Goal: Task Accomplishment & Management: Manage account settings

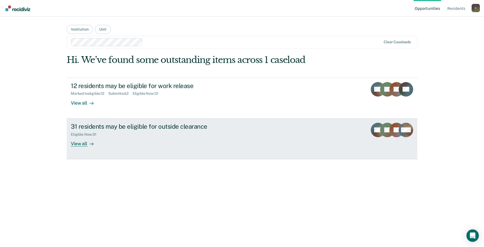
click at [83, 147] on link "31 residents may be eligible for outside clearance Eligible Now : 31 View all W…" at bounding box center [242, 139] width 351 height 41
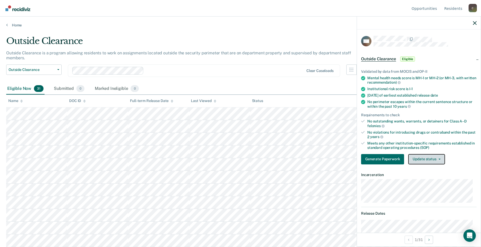
click at [438, 161] on button "Update status" at bounding box center [426, 159] width 36 height 10
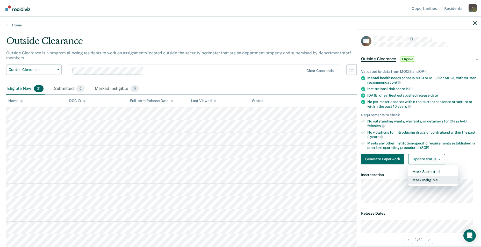
click at [430, 181] on button "Mark Ineligible" at bounding box center [433, 180] width 50 height 8
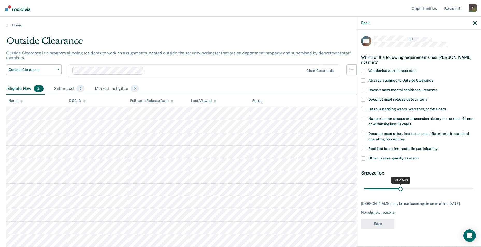
scroll to position [26, 0]
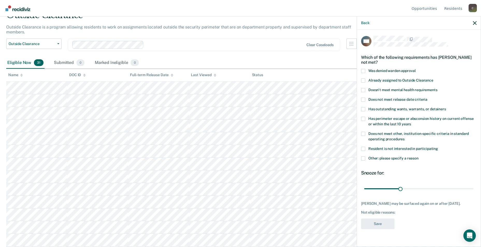
click at [363, 99] on span at bounding box center [363, 100] width 4 height 4
click at [427, 98] on input "Does not meet release date criteria" at bounding box center [427, 98] width 0 height 0
drag, startPoint x: 402, startPoint y: 188, endPoint x: 477, endPoint y: 180, distance: 75.4
type input "90"
click at [473, 184] on input "range" at bounding box center [418, 188] width 109 height 9
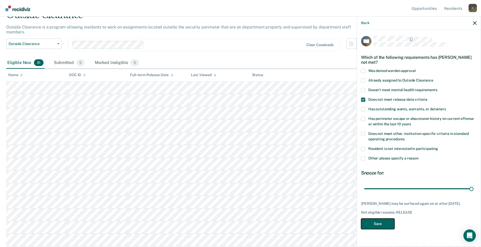
click at [376, 224] on button "Save" at bounding box center [377, 223] width 33 height 11
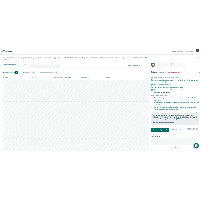
scroll to position [0, 0]
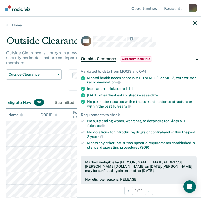
click at [56, 84] on div "Outside Clearance Work Release Outside Clearance" at bounding box center [33, 83] width 55 height 28
click at [195, 24] on icon "button" at bounding box center [195, 23] width 4 height 4
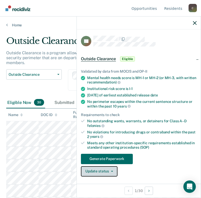
click at [115, 174] on button "Update status" at bounding box center [99, 171] width 36 height 10
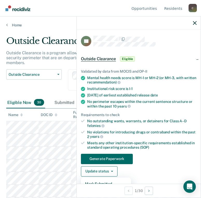
scroll to position [26, 0]
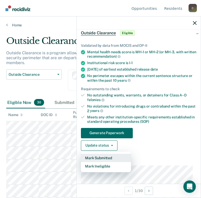
click at [112, 158] on button "Mark Submitted" at bounding box center [106, 158] width 50 height 8
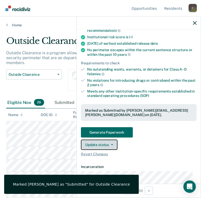
scroll to position [129, 0]
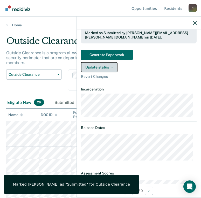
click at [111, 64] on button "Update status" at bounding box center [99, 67] width 36 height 10
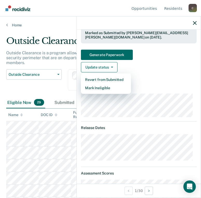
click at [187, 86] on article "TB Outside Clearance Submitted Validated by data from MOCIS and OP-II Mental he…" at bounding box center [138, 196] width 115 height 581
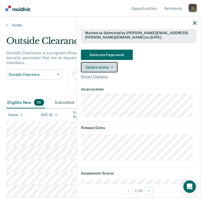
click at [113, 68] on button "Update status" at bounding box center [99, 67] width 36 height 10
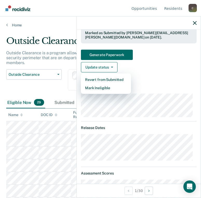
click at [169, 82] on div "Validated by data from MOCIS and OP-II Mental health needs score is MH-1 or MH-…" at bounding box center [139, 7] width 124 height 151
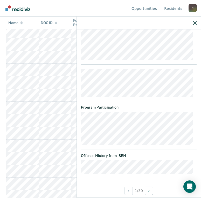
scroll to position [182, 0]
click at [193, 23] on icon "button" at bounding box center [195, 23] width 4 height 4
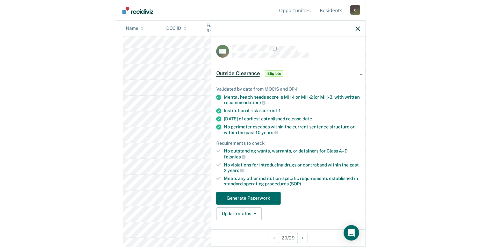
scroll to position [0, 0]
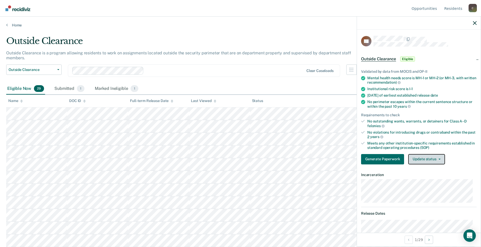
click at [435, 160] on button "Update status" at bounding box center [426, 159] width 36 height 10
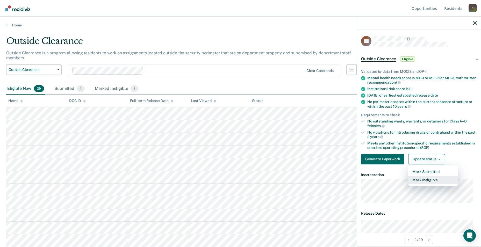
click at [430, 179] on button "Mark Ineligible" at bounding box center [433, 180] width 50 height 8
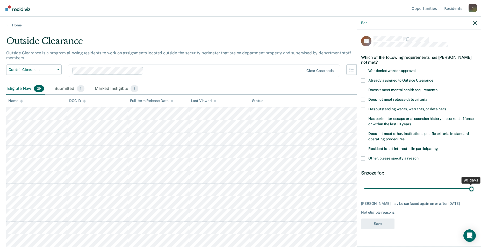
drag, startPoint x: 400, startPoint y: 187, endPoint x: 481, endPoint y: 188, distance: 80.2
type input "90"
click at [473, 188] on input "range" at bounding box center [418, 188] width 109 height 9
click at [363, 157] on span at bounding box center [363, 158] width 4 height 4
click at [418, 156] on input "Other: please specify a reason" at bounding box center [418, 156] width 0 height 0
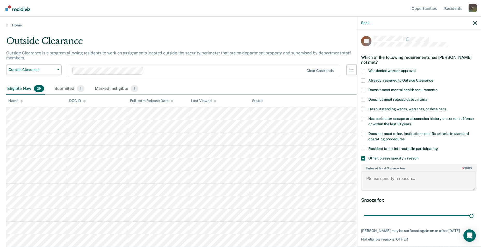
click at [375, 179] on textarea "Enter at least 3 characters 0 / 1600" at bounding box center [418, 180] width 114 height 19
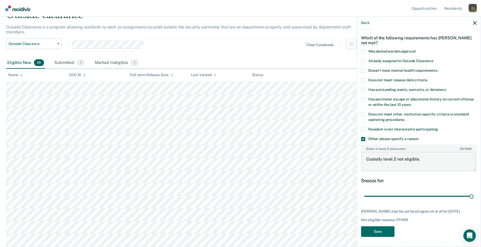
scroll to position [52, 0]
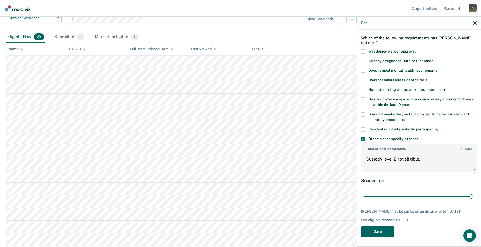
type textarea "Custody level 2 not eligible."
click at [377, 228] on button "Save" at bounding box center [377, 231] width 33 height 11
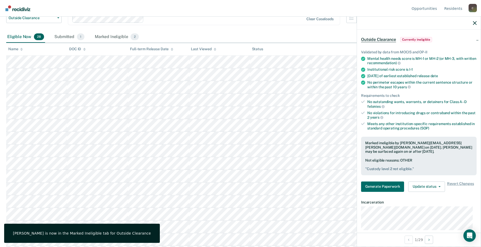
scroll to position [0, 0]
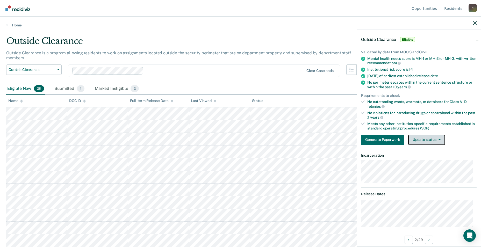
click at [437, 143] on button "Update status" at bounding box center [426, 140] width 36 height 10
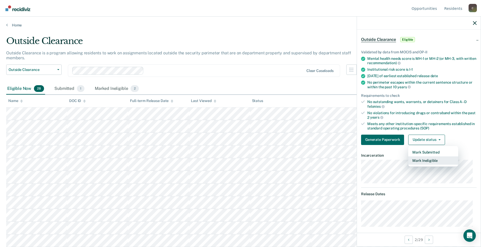
click at [432, 159] on button "Mark Ineligible" at bounding box center [433, 160] width 50 height 8
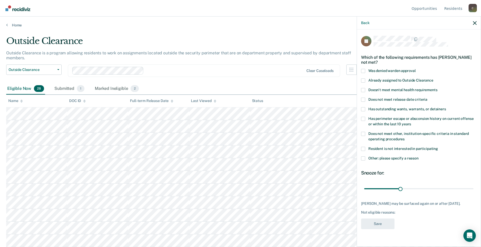
click at [367, 71] on label "Was denied warden approval" at bounding box center [418, 71] width 115 height 5
click at [415, 69] on input "Was denied warden approval" at bounding box center [415, 69] width 0 height 0
drag, startPoint x: 398, startPoint y: 188, endPoint x: 470, endPoint y: 191, distance: 72.3
type input "90"
click at [473, 185] on input "range" at bounding box center [418, 188] width 109 height 9
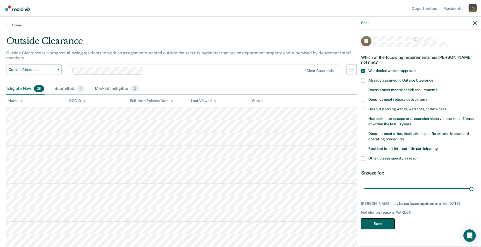
click at [379, 224] on button "Save" at bounding box center [377, 223] width 33 height 11
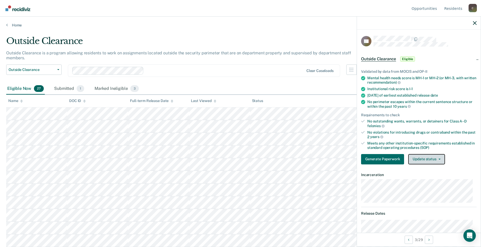
click at [439, 161] on button "Update status" at bounding box center [426, 159] width 36 height 10
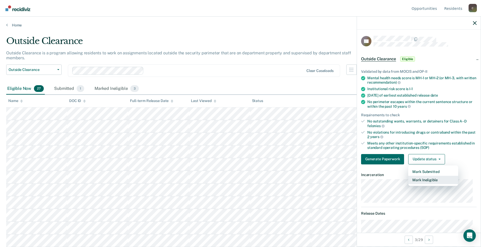
click at [432, 180] on button "Mark Ineligible" at bounding box center [433, 180] width 50 height 8
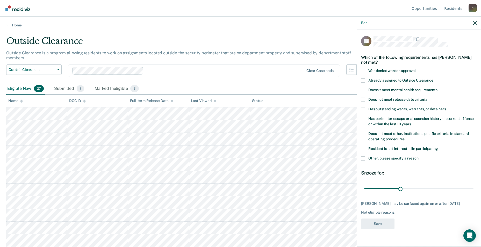
click at [363, 81] on span at bounding box center [363, 80] width 4 height 4
click at [433, 78] on input "Already assigned to Outside Clearance" at bounding box center [433, 78] width 0 height 0
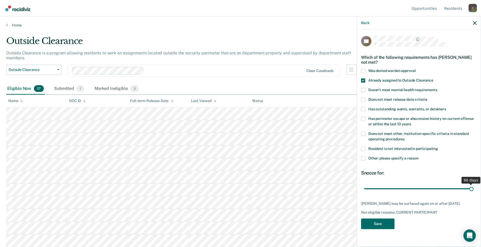
drag, startPoint x: 402, startPoint y: 187, endPoint x: 496, endPoint y: 188, distance: 93.4
type input "90"
click at [473, 188] on input "range" at bounding box center [418, 188] width 109 height 9
click at [381, 226] on button "Save" at bounding box center [377, 223] width 33 height 11
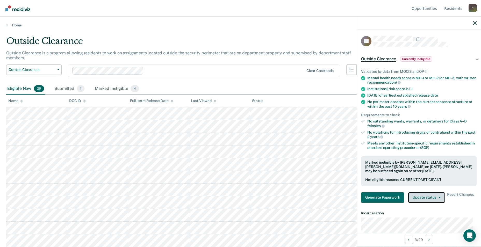
click at [436, 197] on span "button" at bounding box center [438, 197] width 4 height 1
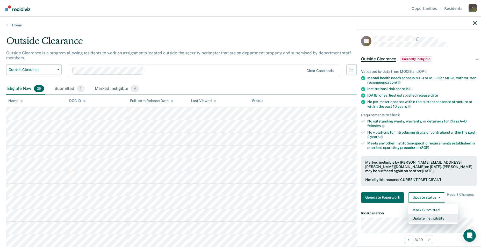
click at [436, 217] on button "Update Ineligibility" at bounding box center [433, 218] width 50 height 8
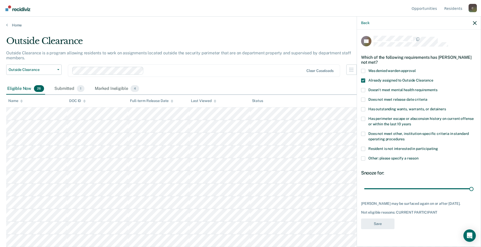
click at [367, 147] on label "Resident is not interested in participating" at bounding box center [418, 149] width 115 height 5
click at [438, 147] on input "Resident is not interested in participating" at bounding box center [438, 147] width 0 height 0
click at [389, 218] on div "CC Which of the following requirements has [PERSON_NAME] not met? Was denied wa…" at bounding box center [418, 134] width 115 height 196
click at [387, 222] on button "Save" at bounding box center [377, 223] width 33 height 11
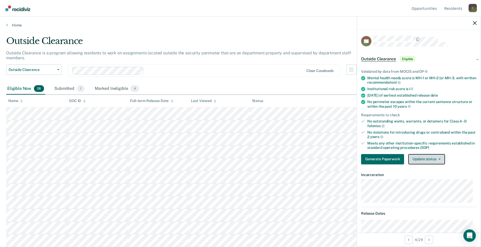
click at [438, 159] on icon "button" at bounding box center [439, 159] width 2 height 1
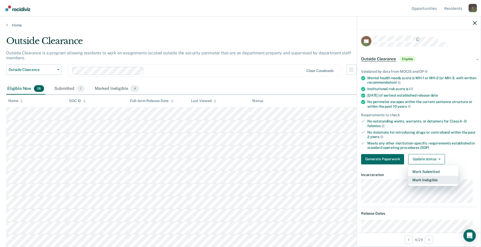
click at [431, 179] on button "Mark Ineligible" at bounding box center [433, 180] width 50 height 8
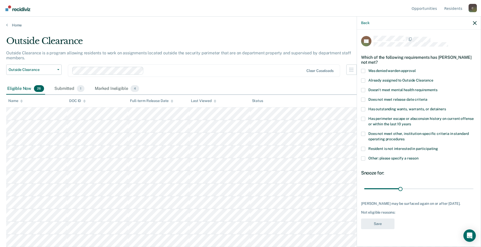
click at [363, 159] on span at bounding box center [363, 158] width 4 height 4
click at [418, 156] on input "Other: please specify a reason" at bounding box center [418, 156] width 0 height 0
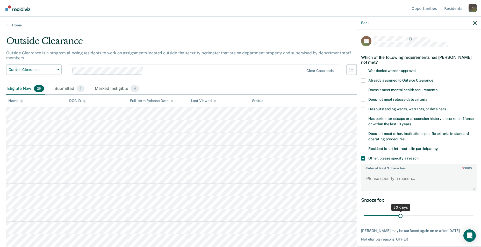
scroll to position [24, 0]
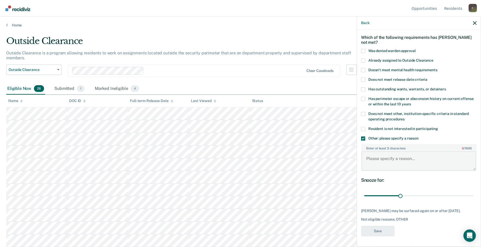
click at [368, 160] on textarea "Enter at least 3 characters 0 / 1600" at bounding box center [418, 160] width 114 height 19
type textarea "Custody level 2 ineligible."
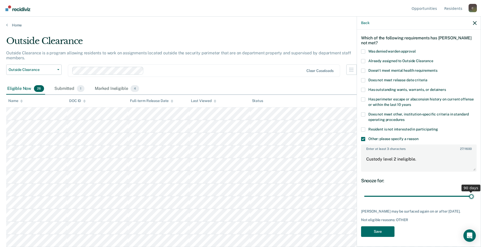
drag, startPoint x: 399, startPoint y: 193, endPoint x: 484, endPoint y: 192, distance: 85.4
type input "90"
click at [473, 192] on input "range" at bounding box center [418, 196] width 109 height 9
click at [392, 231] on button "Save" at bounding box center [377, 231] width 33 height 11
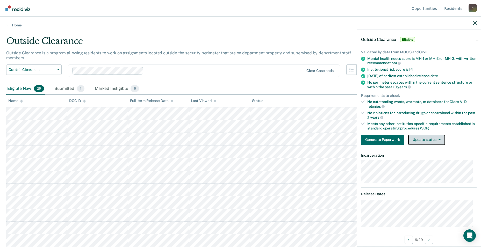
click at [441, 138] on button "Update status" at bounding box center [426, 140] width 36 height 10
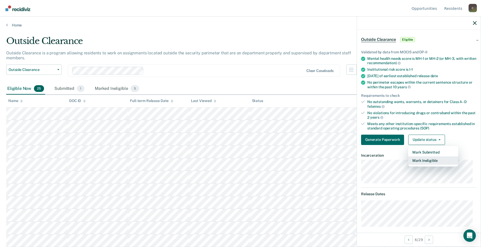
click at [434, 159] on button "Mark Ineligible" at bounding box center [433, 160] width 50 height 8
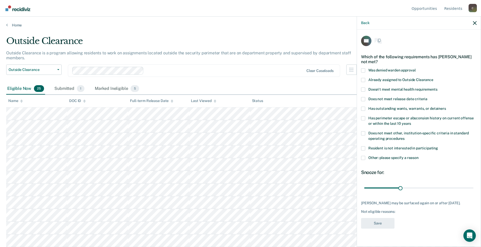
scroll to position [0, 0]
click at [364, 148] on span at bounding box center [363, 149] width 4 height 4
click at [438, 147] on input "Resident is not interested in participating" at bounding box center [438, 147] width 0 height 0
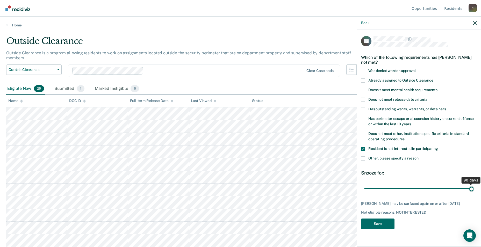
drag, startPoint x: 399, startPoint y: 190, endPoint x: 496, endPoint y: 192, distance: 97.1
type input "90"
click at [473, 192] on input "range" at bounding box center [418, 188] width 109 height 9
click at [380, 226] on button "Save" at bounding box center [377, 223] width 33 height 11
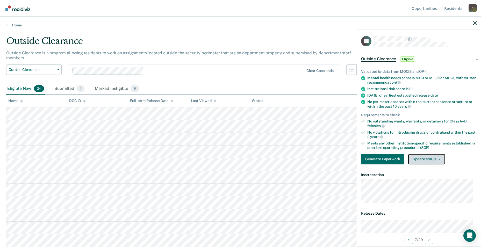
click at [439, 160] on button "Update status" at bounding box center [426, 159] width 36 height 10
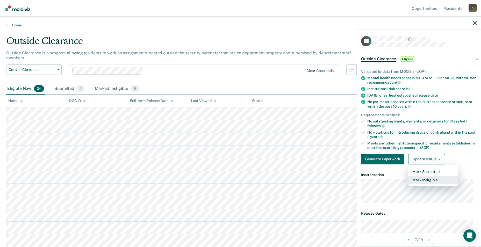
click at [433, 181] on button "Mark Ineligible" at bounding box center [433, 180] width 50 height 8
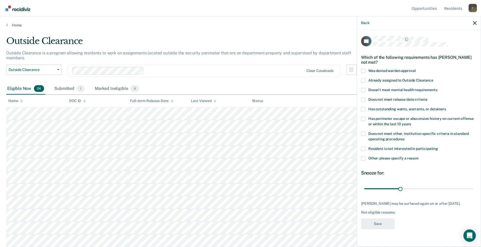
click at [363, 157] on span at bounding box center [363, 158] width 4 height 4
click at [418, 156] on input "Other: please specify a reason" at bounding box center [418, 156] width 0 height 0
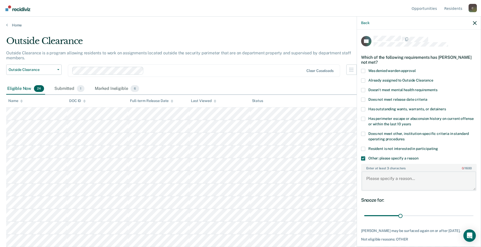
click at [372, 176] on textarea "Enter at least 3 characters 0 / 1600" at bounding box center [418, 180] width 114 height 19
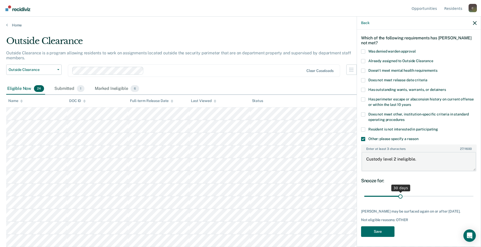
type textarea "Custody level 2 ineligible."
drag, startPoint x: 399, startPoint y: 197, endPoint x: 472, endPoint y: 197, distance: 73.0
type input "90"
click at [472, 197] on input "range" at bounding box center [418, 196] width 109 height 9
click at [381, 231] on button "Save" at bounding box center [377, 231] width 33 height 11
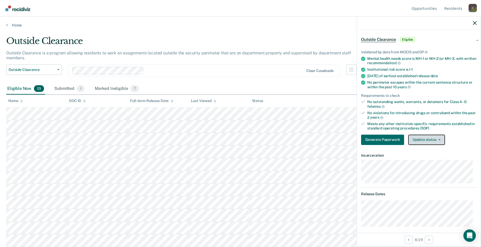
click at [439, 141] on button "Update status" at bounding box center [426, 140] width 36 height 10
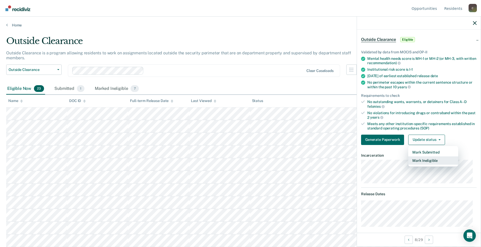
click at [431, 160] on button "Mark Ineligible" at bounding box center [433, 160] width 50 height 8
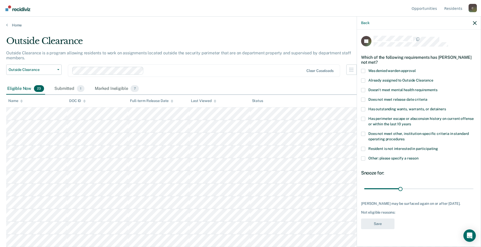
click at [365, 132] on label "Does not meet other, institution-specific criteria in standard operating proced…" at bounding box center [418, 137] width 115 height 11
click at [404, 137] on input "Does not meet other, institution-specific criteria in standard operating proced…" at bounding box center [404, 137] width 0 height 0
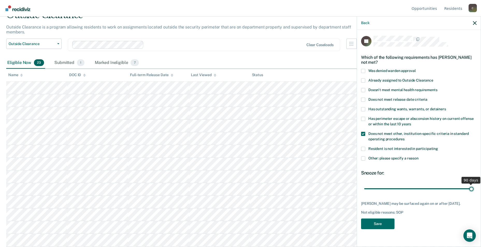
scroll to position [52, 0]
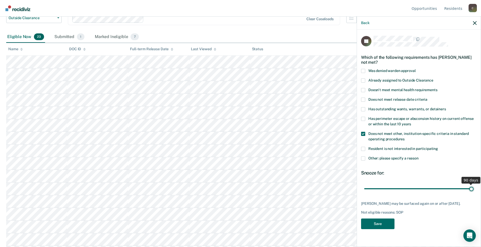
drag, startPoint x: 399, startPoint y: 188, endPoint x: 474, endPoint y: 183, distance: 76.0
type input "90"
click at [473, 184] on input "range" at bounding box center [418, 188] width 109 height 9
click at [365, 156] on label "Other: please specify a reason" at bounding box center [418, 158] width 115 height 5
click at [418, 156] on input "Other: please specify a reason" at bounding box center [418, 156] width 0 height 0
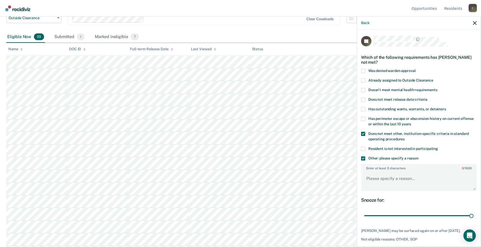
scroll to position [24, 0]
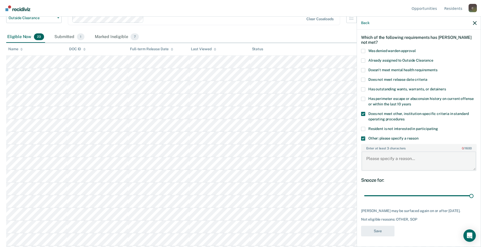
click at [372, 156] on textarea "Enter at least 3 characters 0 / 1600" at bounding box center [418, 160] width 114 height 19
type textarea "Due to offender crime"
click at [375, 230] on button "Save" at bounding box center [377, 231] width 33 height 11
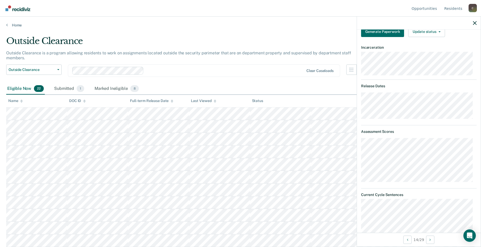
scroll to position [80, 0]
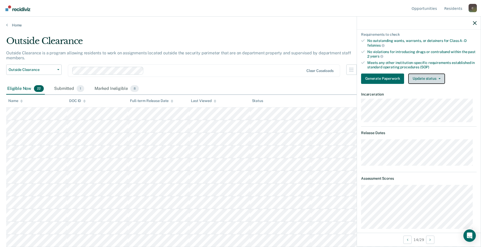
click at [436, 77] on button "Update status" at bounding box center [426, 78] width 36 height 10
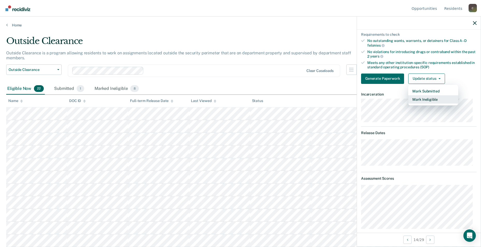
click at [429, 100] on button "Mark Ineligible" at bounding box center [433, 99] width 50 height 8
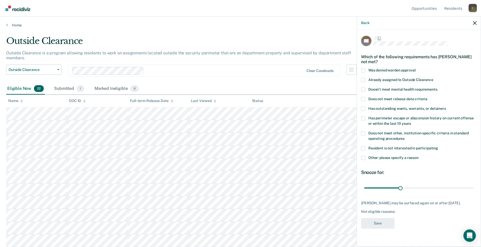
scroll to position [0, 0]
click at [363, 157] on span at bounding box center [363, 158] width 4 height 4
click at [418, 156] on input "Other: please specify a reason" at bounding box center [418, 156] width 0 height 0
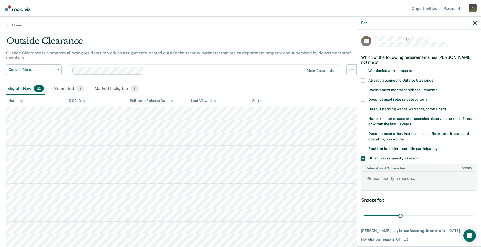
click at [371, 180] on textarea "Enter at least 3 characters 0 / 1600" at bounding box center [418, 180] width 114 height 19
type textarea "C"
type textarea "1st degree child endangerment"
drag, startPoint x: 406, startPoint y: 213, endPoint x: 468, endPoint y: 212, distance: 62.4
type input "90"
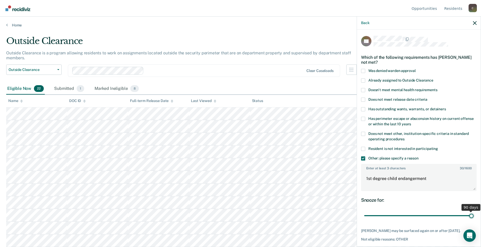
click at [468, 212] on input "range" at bounding box center [418, 215] width 109 height 9
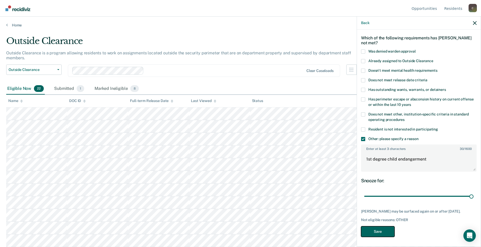
click at [375, 229] on button "Save" at bounding box center [377, 231] width 33 height 11
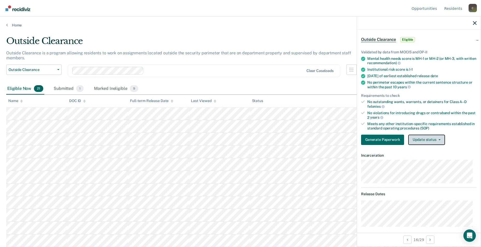
click at [441, 141] on button "Update status" at bounding box center [426, 140] width 36 height 10
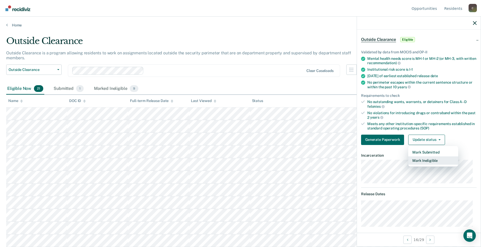
click at [433, 161] on button "Mark Ineligible" at bounding box center [433, 160] width 50 height 8
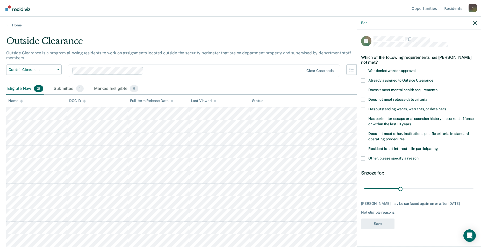
click at [363, 157] on span at bounding box center [363, 158] width 4 height 4
click at [418, 156] on input "Other: please specify a reason" at bounding box center [418, 156] width 0 height 0
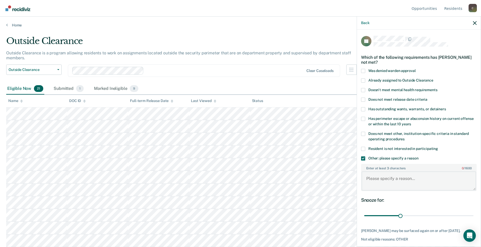
click at [369, 179] on textarea "Enter at least 3 characters 0 / 1600" at bounding box center [418, 180] width 114 height 19
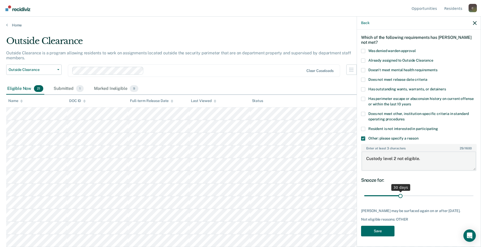
type textarea "Custody level 2 not eligible."
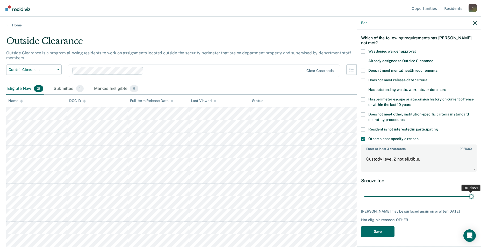
drag, startPoint x: 399, startPoint y: 192, endPoint x: 470, endPoint y: 198, distance: 71.4
type input "90"
click at [470, 198] on input "range" at bounding box center [418, 196] width 109 height 9
click at [385, 230] on button "Save" at bounding box center [377, 231] width 33 height 11
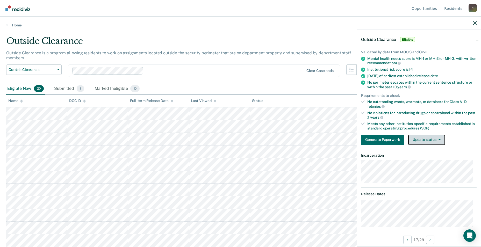
click at [439, 140] on button "Update status" at bounding box center [426, 140] width 36 height 10
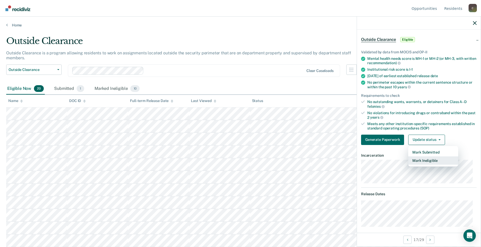
click at [433, 161] on button "Mark Ineligible" at bounding box center [433, 160] width 50 height 8
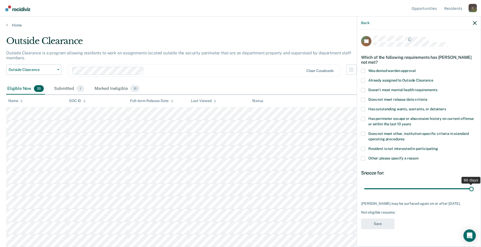
drag, startPoint x: 400, startPoint y: 189, endPoint x: 484, endPoint y: 189, distance: 83.8
type input "90"
click at [473, 189] on input "range" at bounding box center [418, 188] width 109 height 9
click at [365, 159] on span at bounding box center [363, 158] width 4 height 4
click at [418, 156] on input "Other: please specify a reason" at bounding box center [418, 156] width 0 height 0
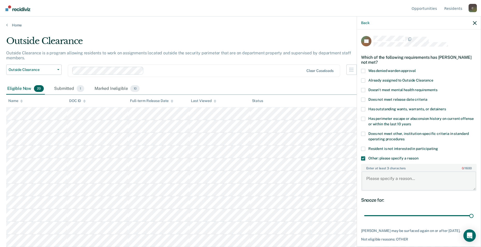
click at [373, 179] on textarea "Enter at least 3 characters 0 / 1600" at bounding box center [418, 180] width 114 height 19
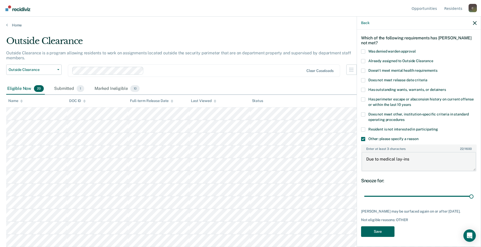
type textarea "Due to medical lay-ins"
click at [390, 233] on button "Save" at bounding box center [377, 231] width 33 height 11
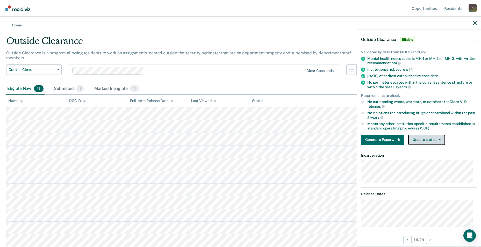
click at [440, 141] on button "Update status" at bounding box center [426, 140] width 36 height 10
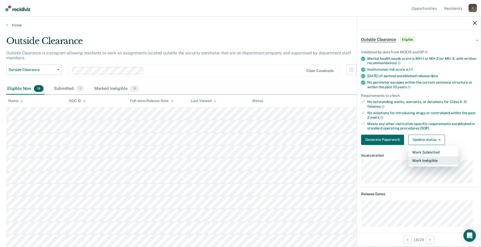
click at [429, 162] on button "Mark Ineligible" at bounding box center [433, 160] width 50 height 8
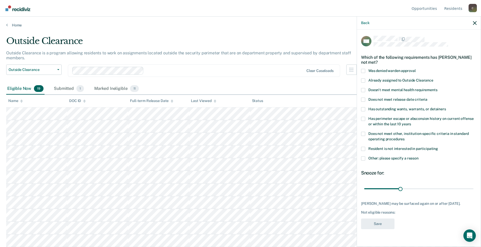
click at [363, 157] on span at bounding box center [363, 158] width 4 height 4
click at [418, 156] on input "Other: please specify a reason" at bounding box center [418, 156] width 0 height 0
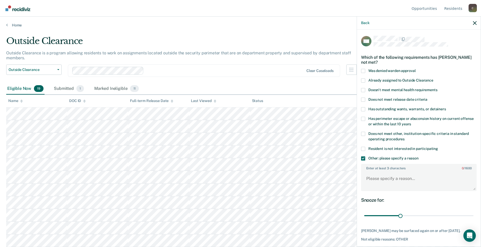
click at [364, 80] on span at bounding box center [363, 80] width 4 height 4
click at [433, 78] on input "Already assigned to Outside Clearance" at bounding box center [433, 78] width 0 height 0
click at [363, 159] on span at bounding box center [363, 158] width 4 height 4
click at [418, 156] on input "Other: please specify a reason" at bounding box center [418, 156] width 0 height 0
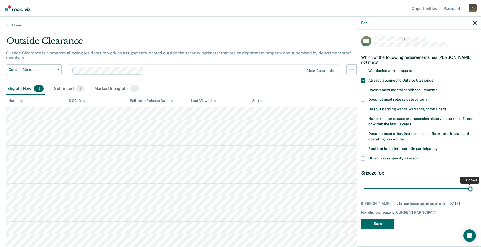
drag, startPoint x: 401, startPoint y: 188, endPoint x: 470, endPoint y: 181, distance: 69.0
type input "89"
click at [470, 184] on input "range" at bounding box center [418, 188] width 109 height 9
click at [380, 226] on button "Save" at bounding box center [377, 223] width 33 height 11
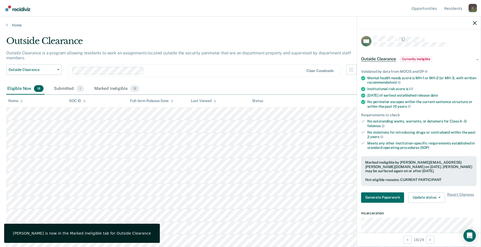
scroll to position [26, 0]
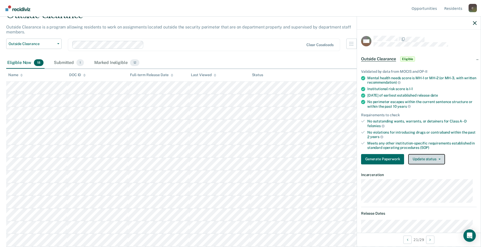
click at [439, 159] on button "Update status" at bounding box center [426, 159] width 36 height 10
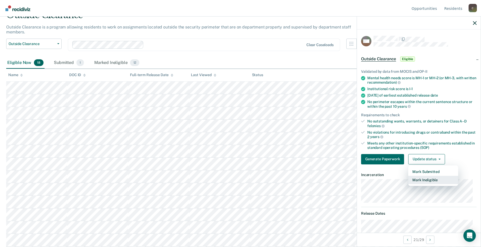
click at [433, 178] on button "Mark Ineligible" at bounding box center [433, 180] width 50 height 8
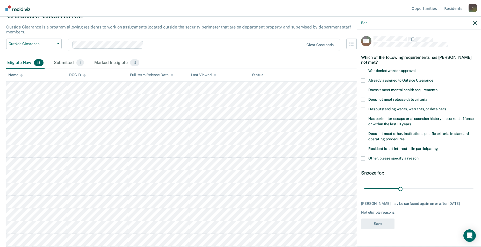
click at [365, 148] on span at bounding box center [363, 149] width 4 height 4
click at [438, 147] on input "Resident is not interested in participating" at bounding box center [438, 147] width 0 height 0
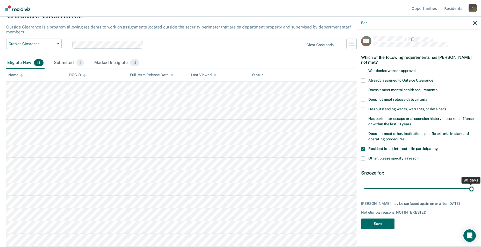
drag, startPoint x: 413, startPoint y: 187, endPoint x: 476, endPoint y: 180, distance: 63.5
type input "90"
click at [473, 184] on input "range" at bounding box center [418, 188] width 109 height 9
click at [381, 220] on button "Save" at bounding box center [377, 223] width 33 height 11
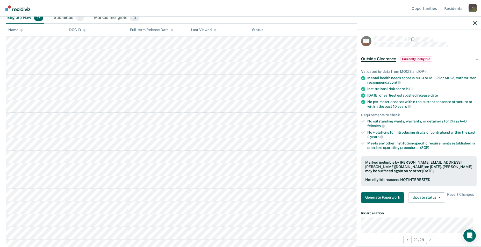
scroll to position [0, 0]
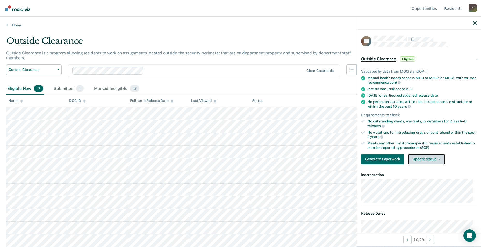
click at [438, 160] on button "Update status" at bounding box center [426, 159] width 36 height 10
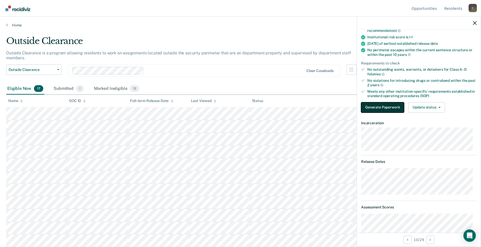
click at [387, 107] on button "Generate Paperwork" at bounding box center [382, 107] width 43 height 10
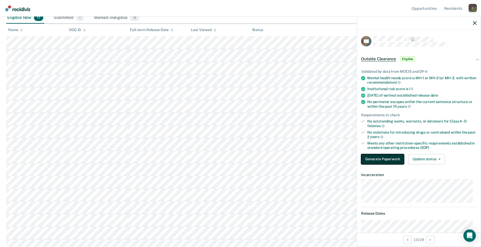
scroll to position [129, 0]
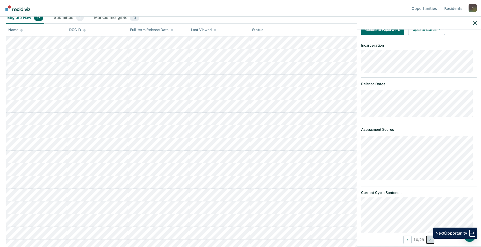
click at [429, 239] on button "Next Opportunity" at bounding box center [430, 239] width 8 height 8
click at [430, 239] on icon "Next Opportunity" at bounding box center [429, 240] width 1 height 4
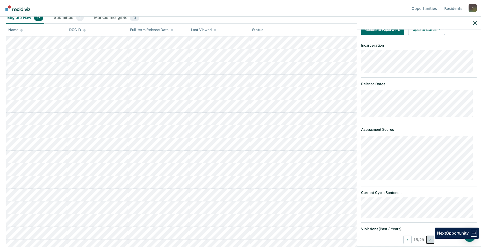
click at [430, 238] on icon "Next Opportunity" at bounding box center [429, 240] width 1 height 4
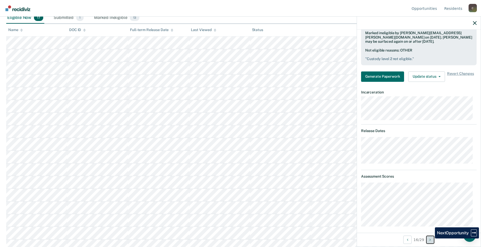
scroll to position [176, 0]
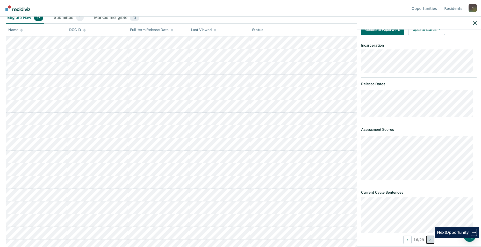
click at [430, 238] on icon "Next Opportunity" at bounding box center [429, 240] width 1 height 4
click at [431, 238] on button "Next Opportunity" at bounding box center [430, 239] width 8 height 8
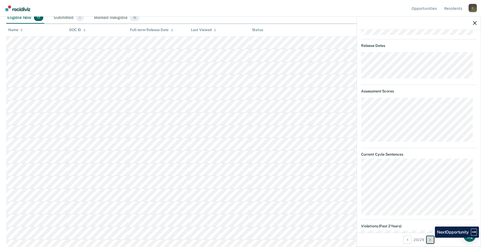
click at [431, 238] on button "Next Opportunity" at bounding box center [430, 239] width 8 height 8
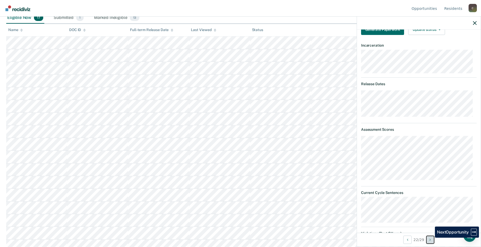
click at [431, 238] on button "Next Opportunity" at bounding box center [430, 239] width 8 height 8
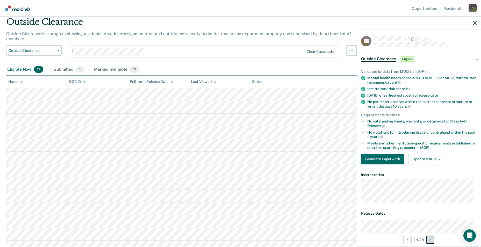
scroll to position [0, 0]
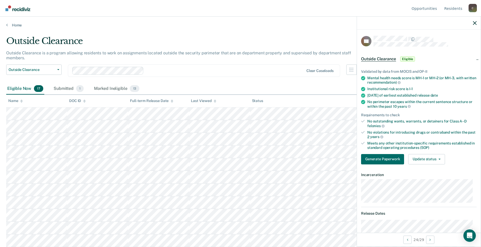
click at [385, 59] on span "Outside Clearance" at bounding box center [378, 58] width 35 height 5
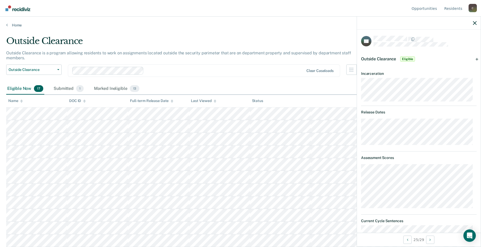
click at [474, 19] on div at bounding box center [419, 23] width 124 height 13
click at [474, 23] on icon "button" at bounding box center [475, 23] width 4 height 4
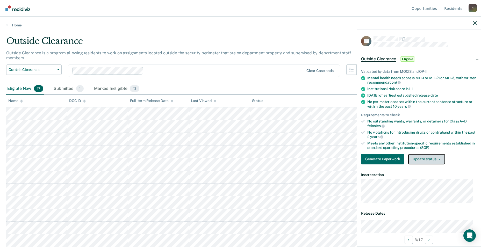
click at [439, 159] on button "Update status" at bounding box center [426, 159] width 36 height 10
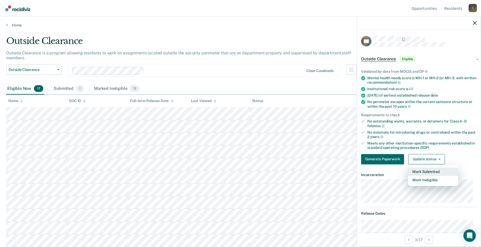
click at [433, 171] on button "Mark Submitted" at bounding box center [433, 171] width 50 height 8
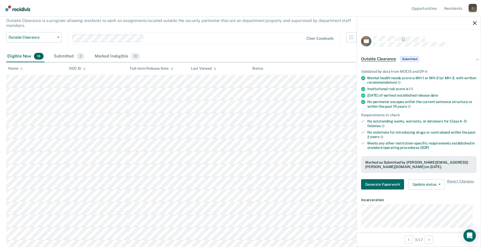
scroll to position [58, 0]
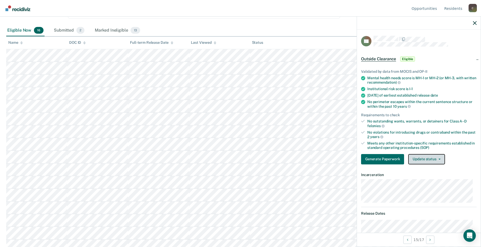
click at [439, 159] on icon "button" at bounding box center [439, 159] width 2 height 1
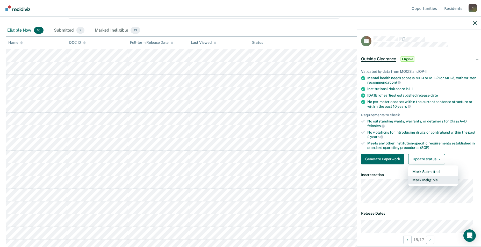
click at [434, 180] on button "Mark Ineligible" at bounding box center [433, 180] width 50 height 8
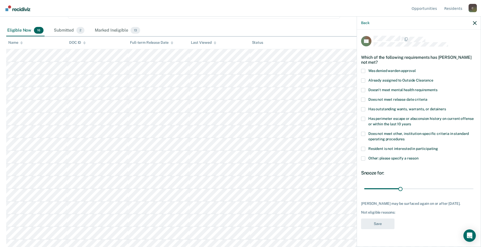
click at [364, 157] on span at bounding box center [363, 158] width 4 height 4
click at [418, 156] on input "Other: please specify a reason" at bounding box center [418, 156] width 0 height 0
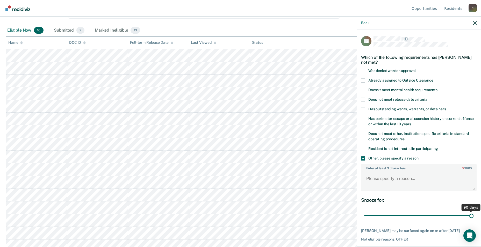
drag, startPoint x: 399, startPoint y: 217, endPoint x: 468, endPoint y: 217, distance: 69.4
type input "90"
click at [468, 217] on input "range" at bounding box center [418, 215] width 109 height 9
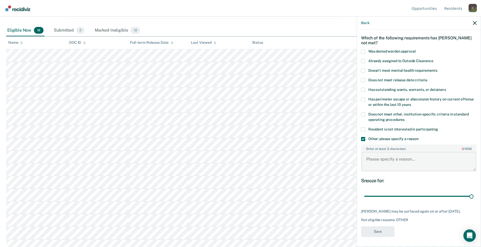
click at [393, 162] on textarea "Enter at least 3 characters 0 / 1600" at bounding box center [418, 161] width 114 height 19
type textarea "Due to charges"
click at [380, 231] on button "Save" at bounding box center [377, 231] width 33 height 11
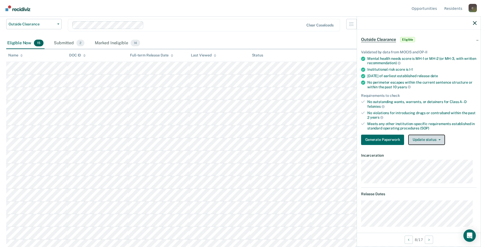
click at [433, 139] on button "Update status" at bounding box center [426, 140] width 36 height 10
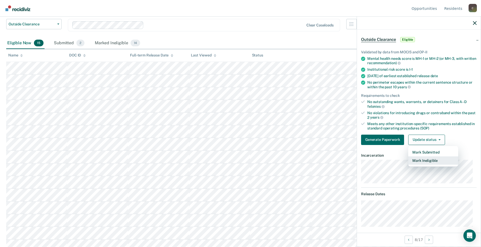
click at [431, 161] on button "Mark Ineligible" at bounding box center [433, 160] width 50 height 8
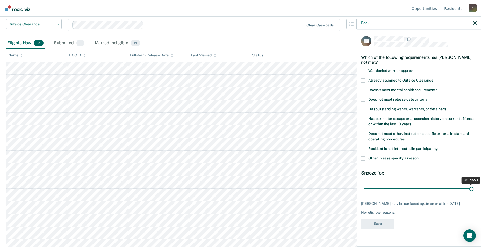
drag, startPoint x: 399, startPoint y: 188, endPoint x: 476, endPoint y: 189, distance: 77.1
type input "90"
click at [473, 189] on input "range" at bounding box center [418, 188] width 109 height 9
click at [362, 158] on span at bounding box center [363, 158] width 4 height 4
click at [418, 156] on input "Other: please specify a reason" at bounding box center [418, 156] width 0 height 0
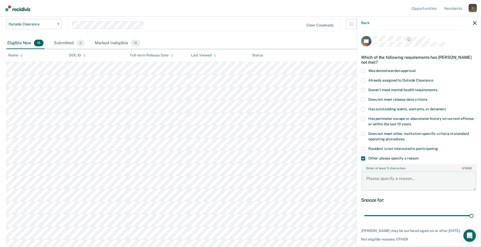
click at [367, 175] on textarea "Enter at least 3 characters 0 / 1600" at bounding box center [418, 180] width 114 height 19
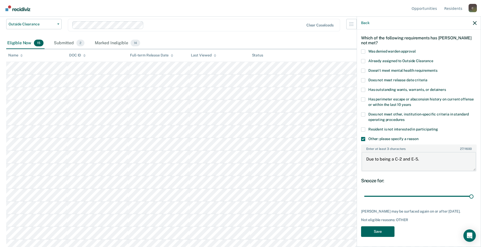
type textarea "Due to being a C-2 and E-5."
click at [380, 231] on button "Save" at bounding box center [377, 231] width 33 height 11
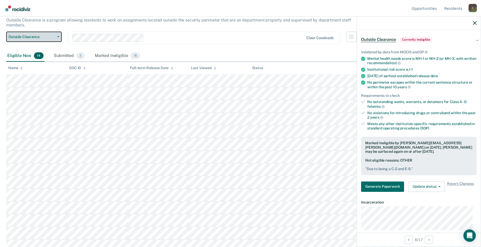
click at [58, 33] on button "Outside Clearance" at bounding box center [33, 37] width 55 height 10
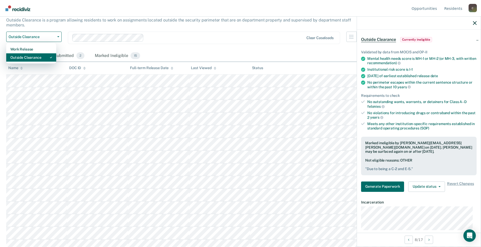
click at [41, 53] on div "Outside Clearance" at bounding box center [31, 57] width 42 height 8
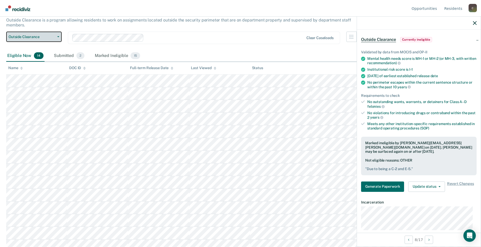
scroll to position [0, 0]
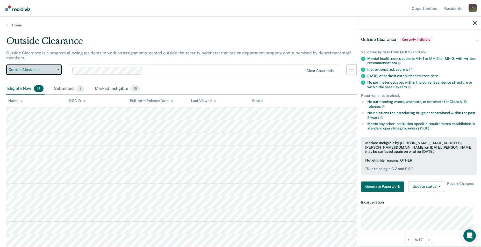
click at [58, 65] on button "Outside Clearance" at bounding box center [33, 69] width 55 height 10
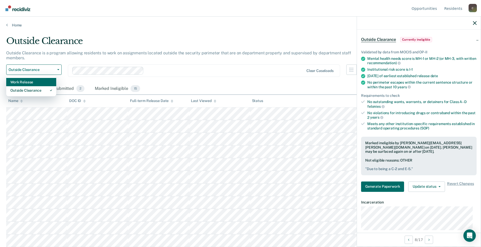
click at [43, 78] on div "Work Release" at bounding box center [31, 82] width 42 height 8
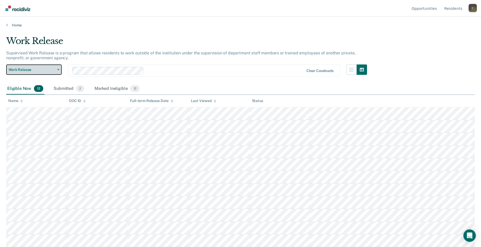
click at [56, 71] on button "Work Release" at bounding box center [33, 69] width 55 height 10
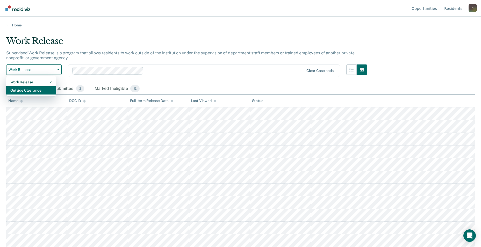
click at [45, 92] on div "Outside Clearance" at bounding box center [31, 90] width 42 height 8
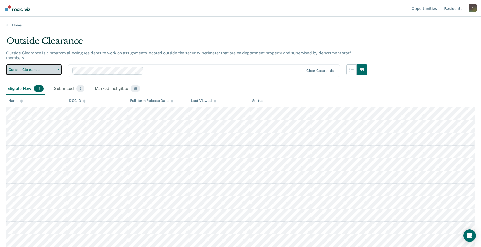
click at [57, 65] on button "Outside Clearance" at bounding box center [33, 69] width 55 height 10
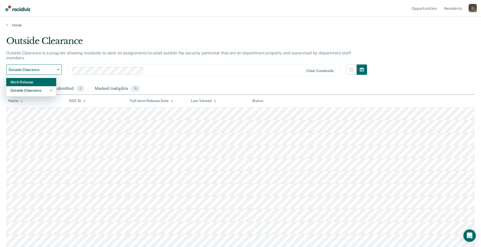
scroll to position [33, 0]
